Goal: Information Seeking & Learning: Learn about a topic

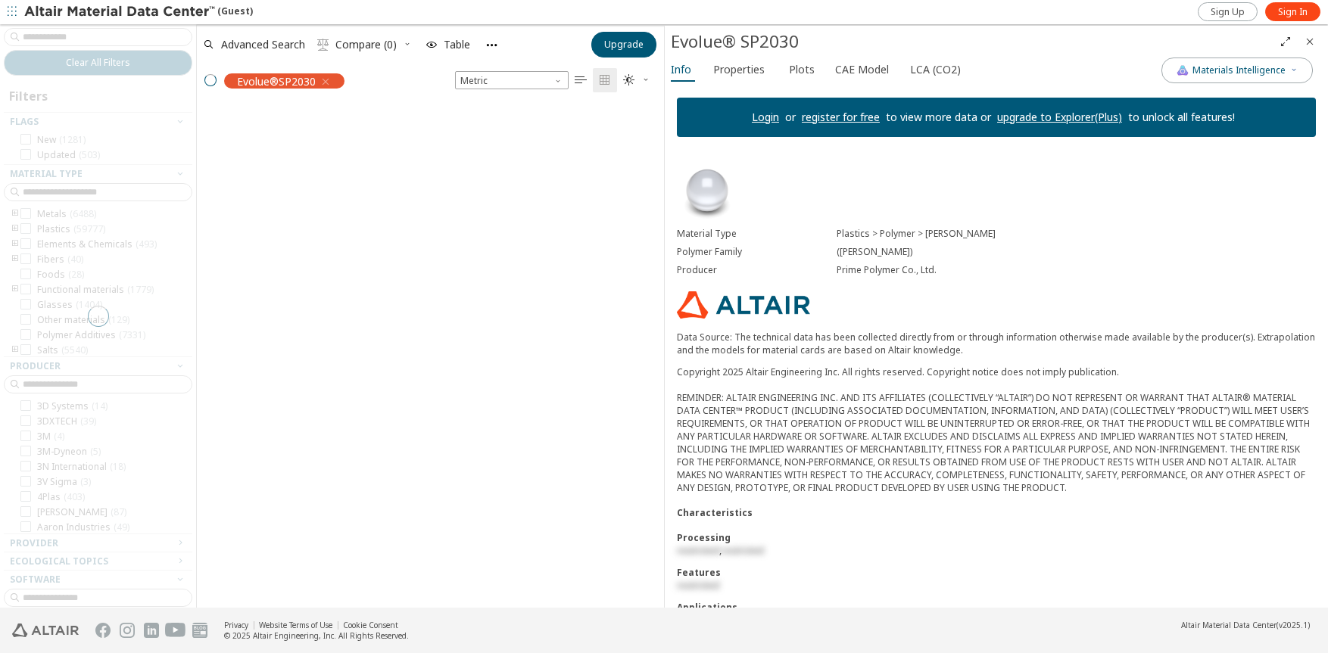
scroll to position [512, 467]
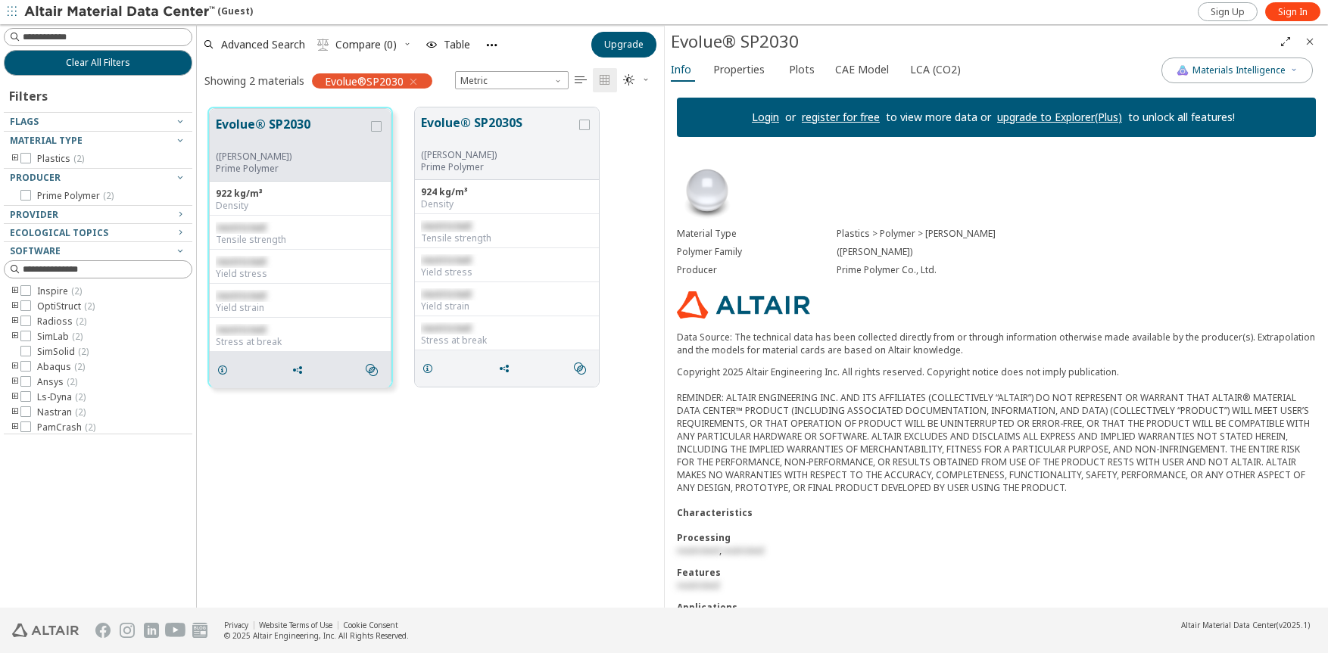
click at [457, 497] on div "Evolue® SP2030 (PE-LD) Prime Polymer 922 kg/m³ Density restricted Tensile stren…" at bounding box center [430, 352] width 467 height 512
